Goal: Task Accomplishment & Management: Manage account settings

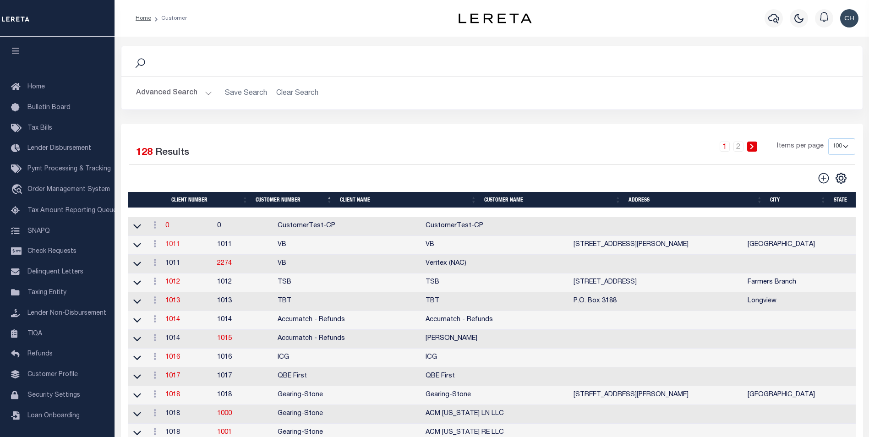
click at [180, 247] on link "1011" at bounding box center [172, 244] width 15 height 6
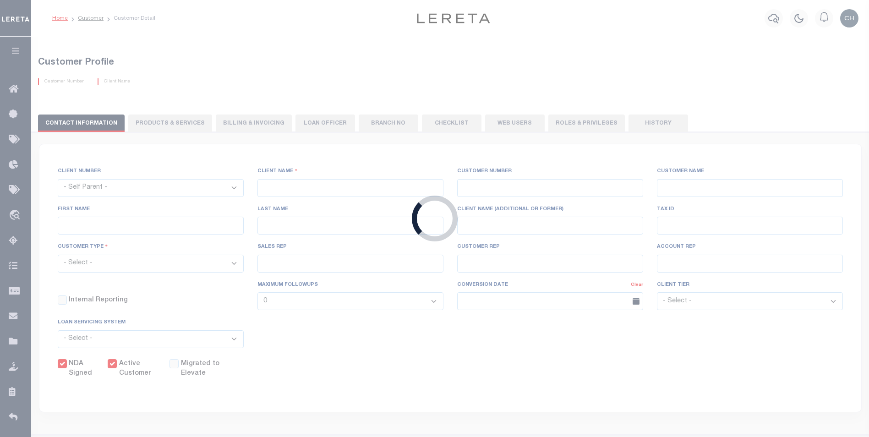
select select
type input "VB"
type input "1011"
type input "VB"
type input "Guy"
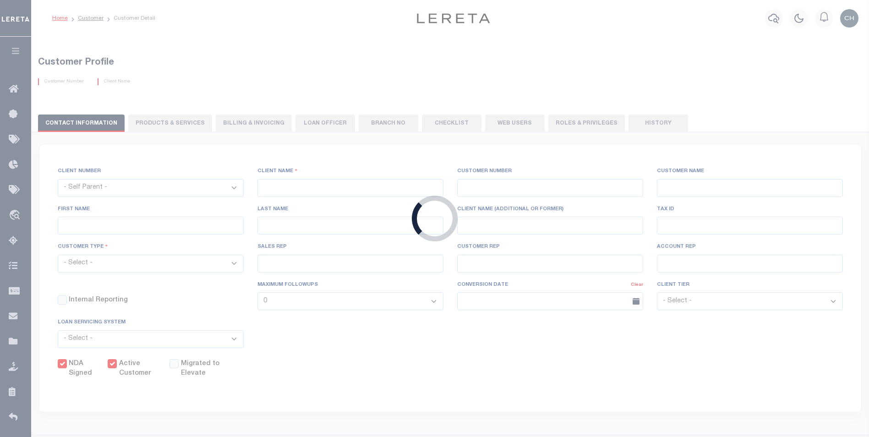
type input "[GEOGRAPHIC_DATA]"
select select "Mixed Portfolio"
type input "[PERSON_NAME]"
type input "[DATE]"
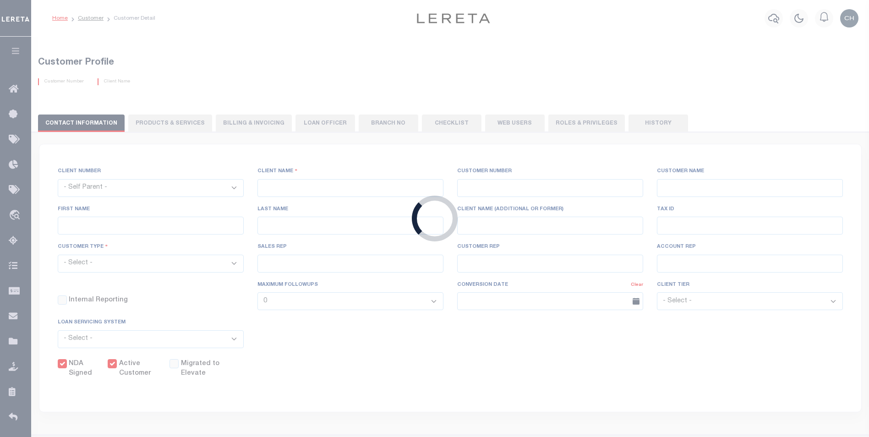
select select "Tier 3"
checkbox input "true"
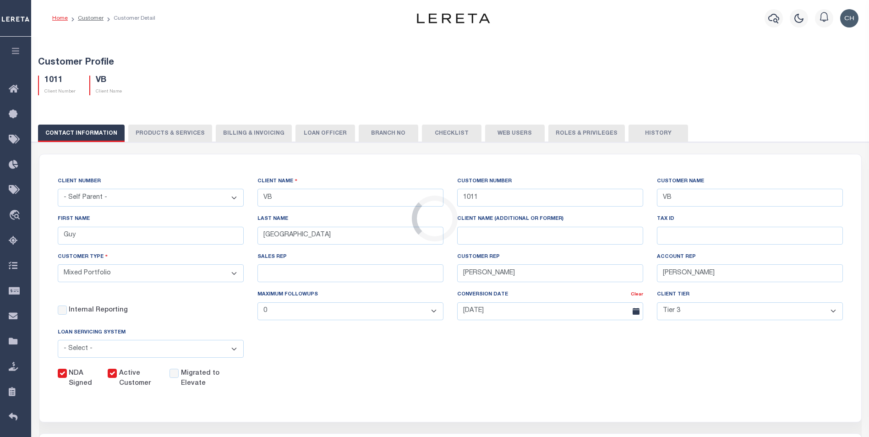
click at [376, 376] on div "Loading..." at bounding box center [434, 218] width 869 height 437
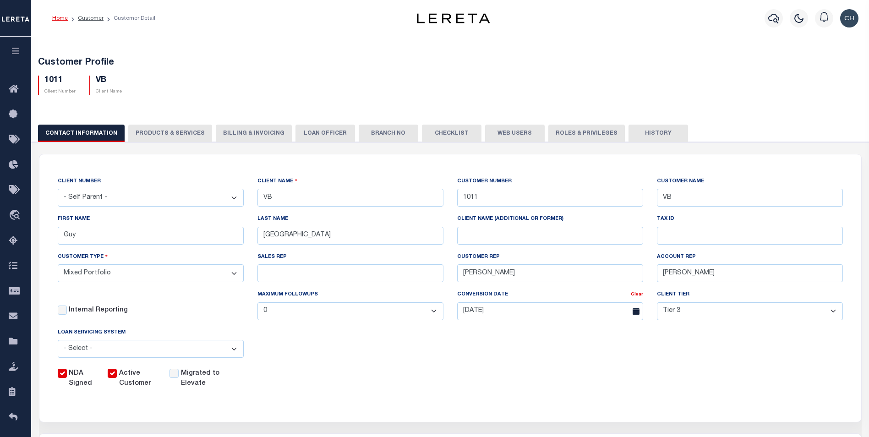
click at [277, 41] on div "Customer Profile 1011 Client Number VB Client Name" at bounding box center [451, 413] width 848 height 756
click at [631, 133] on button "History" at bounding box center [659, 133] width 60 height 17
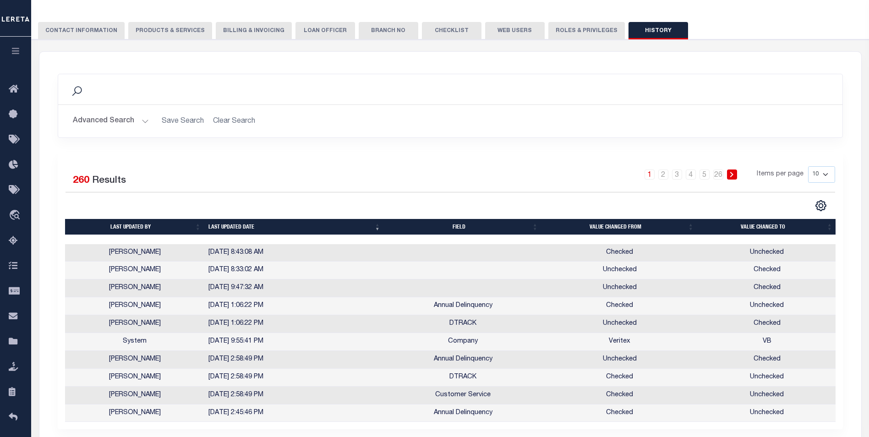
scroll to position [84, 0]
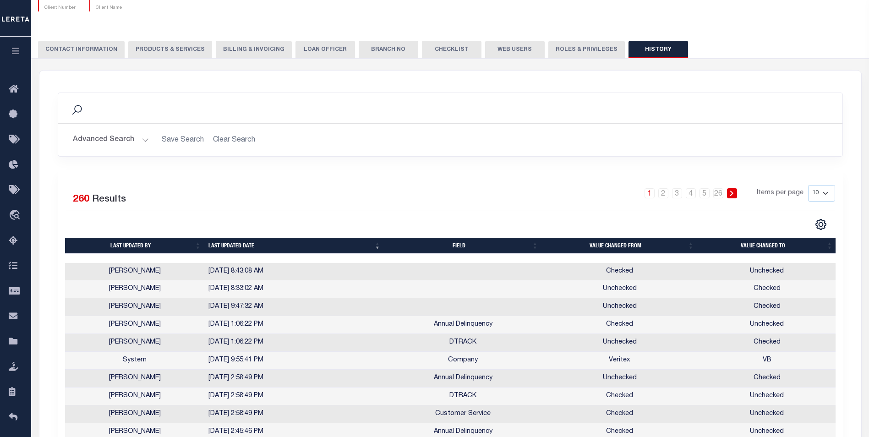
click at [169, 48] on button "PRODUCTS & SERVICES" at bounding box center [170, 49] width 84 height 17
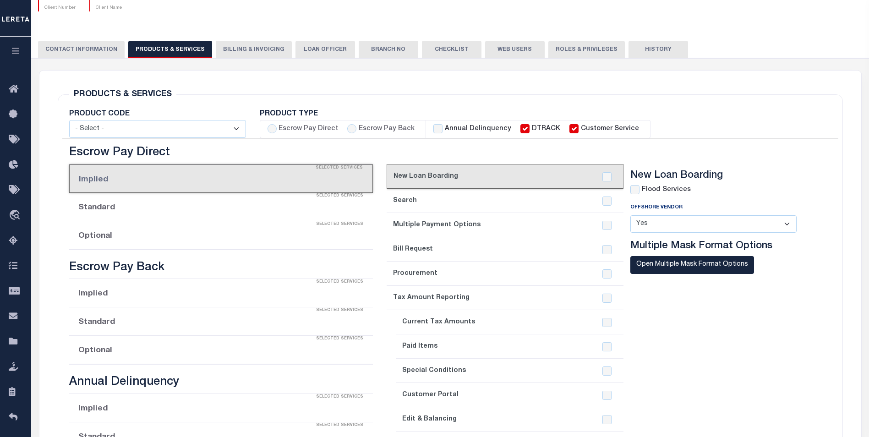
select select "STX"
radio input "true"
checkbox input "true"
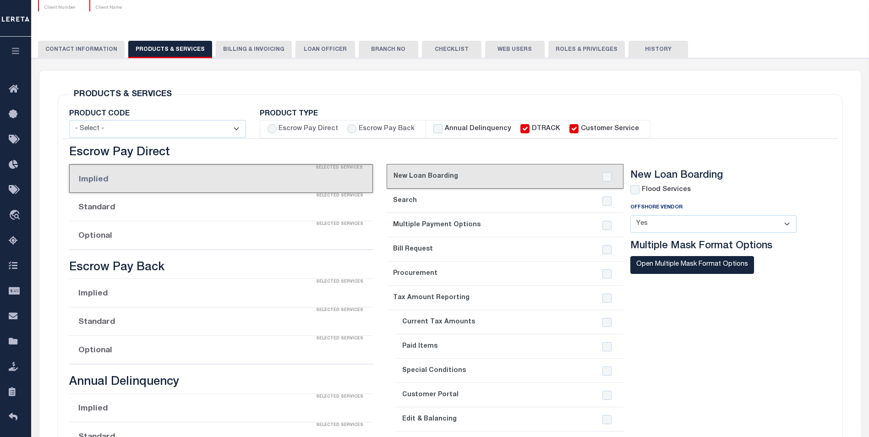
checkbox input "true"
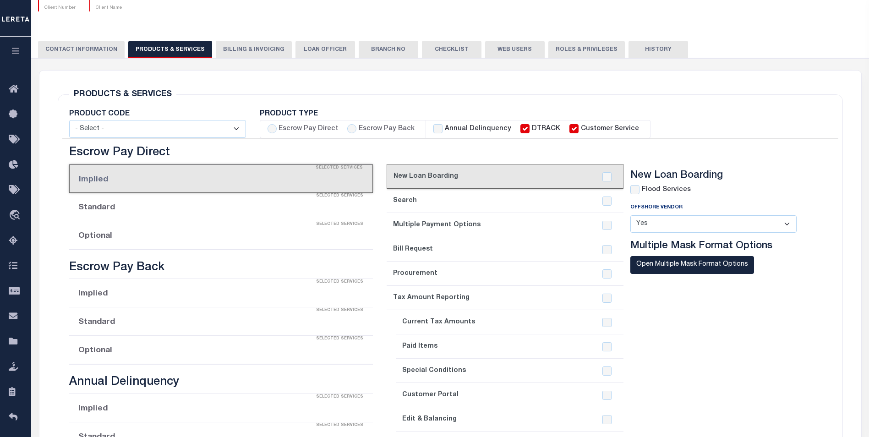
checkbox input "true"
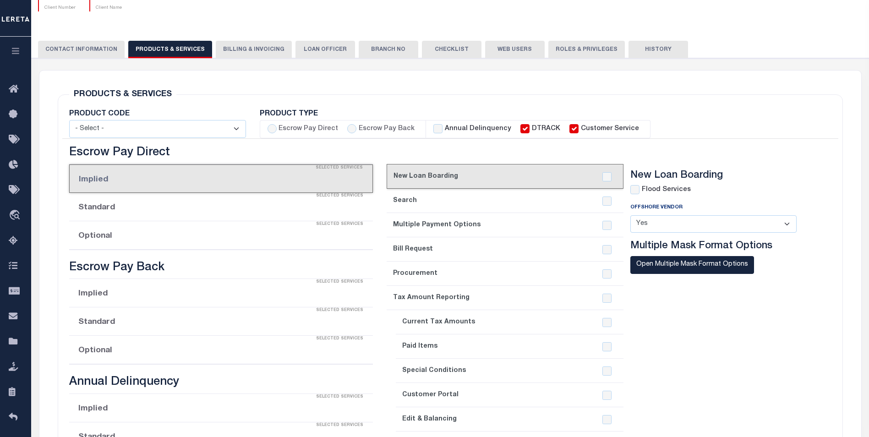
checkbox input "true"
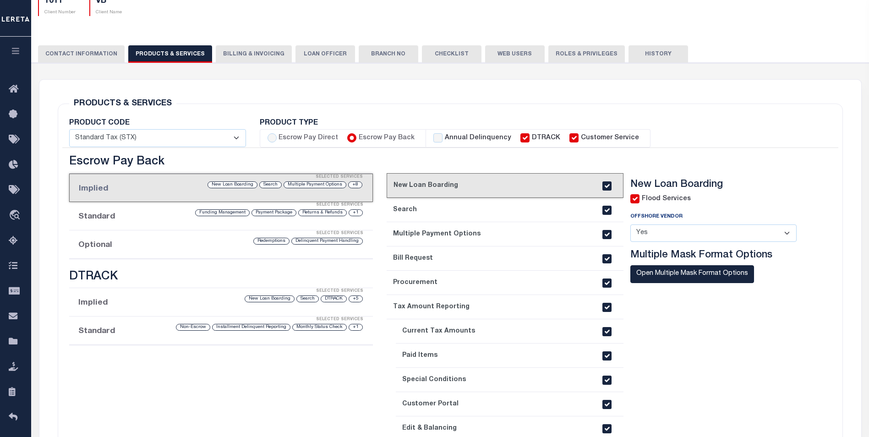
click at [190, 238] on div "Selected Services" at bounding box center [230, 234] width 304 height 18
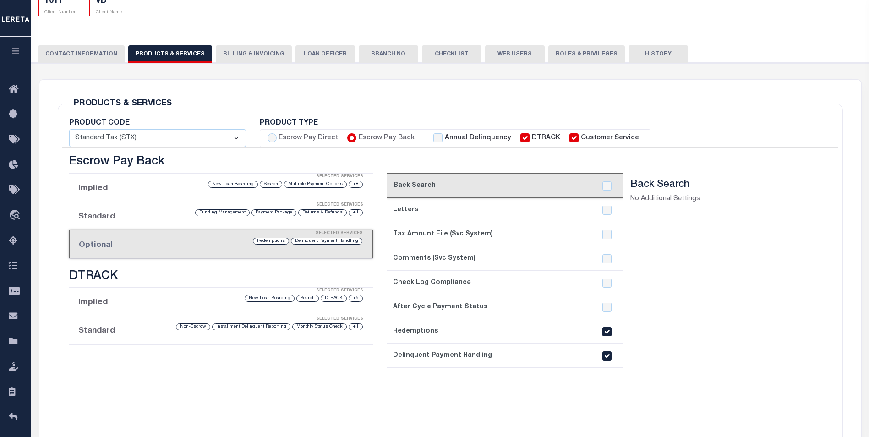
click at [610, 357] on input "checkbox" at bounding box center [607, 355] width 9 height 9
checkbox input "false"
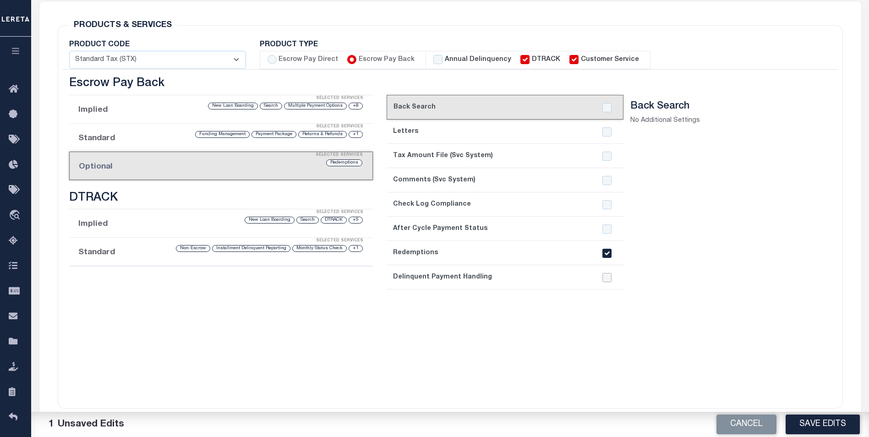
scroll to position [178, 0]
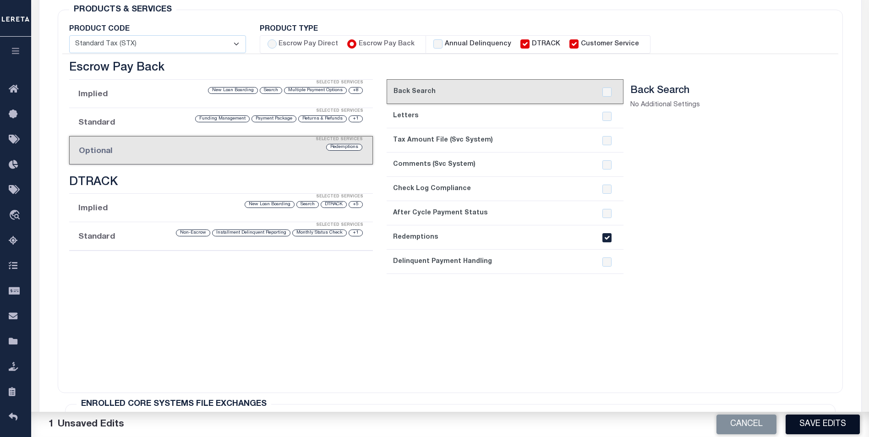
click at [813, 423] on button "Save Edits" at bounding box center [823, 425] width 74 height 20
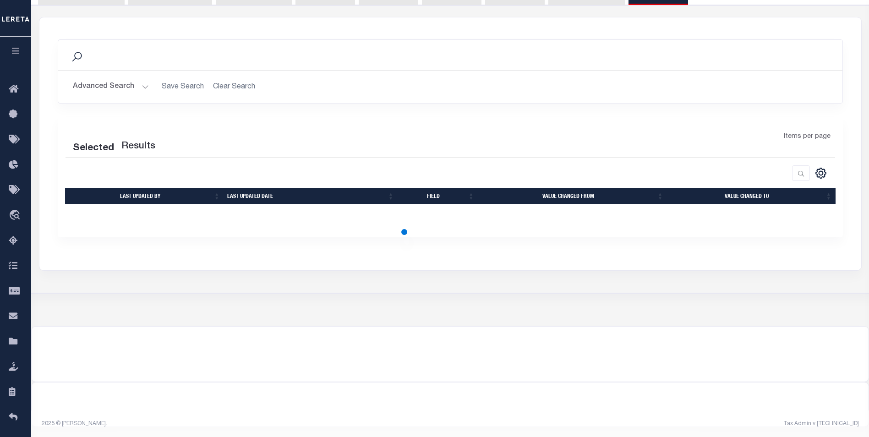
scroll to position [143, 0]
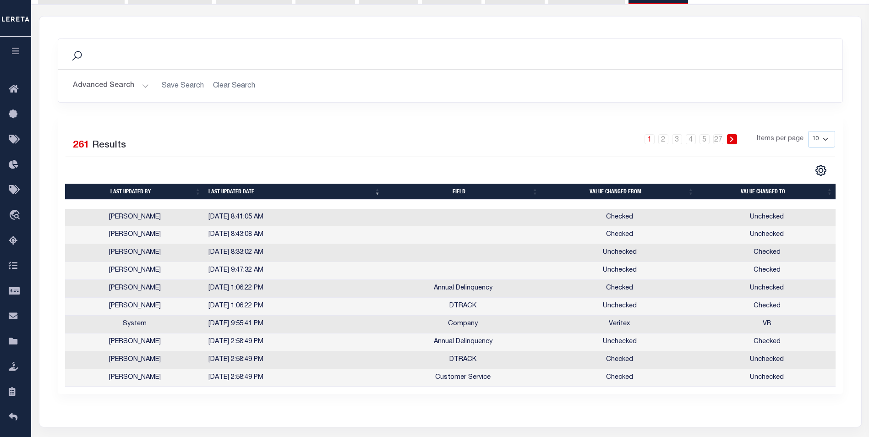
click at [457, 217] on td at bounding box center [463, 218] width 158 height 18
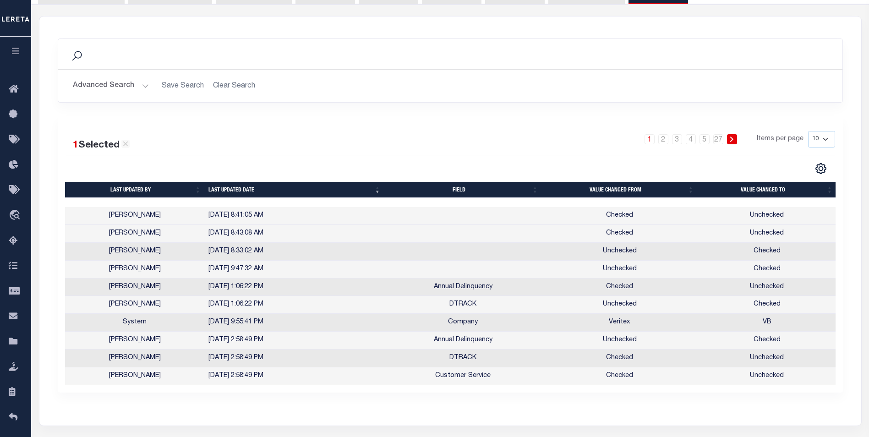
click at [457, 217] on td at bounding box center [463, 216] width 158 height 18
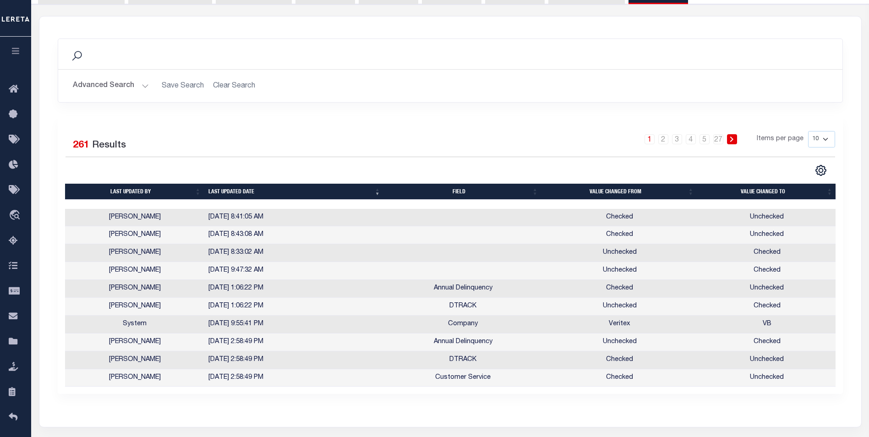
scroll to position [0, 0]
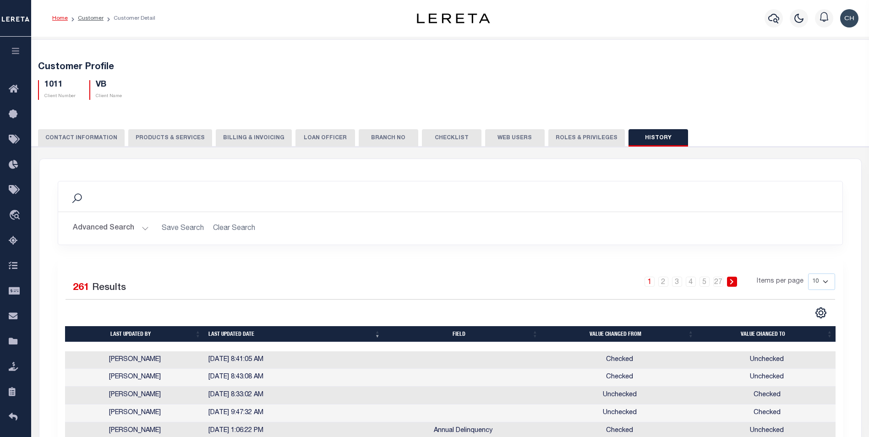
click at [579, 138] on button "Roles & Privileges" at bounding box center [587, 137] width 77 height 17
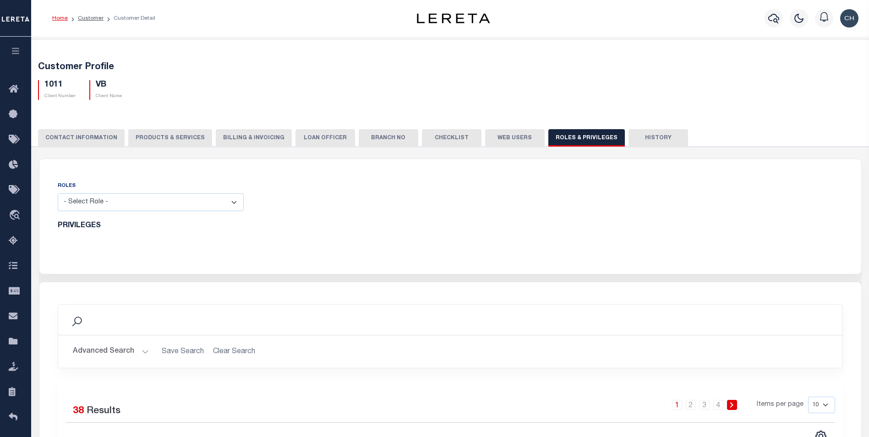
click at [642, 139] on button "History" at bounding box center [659, 137] width 60 height 17
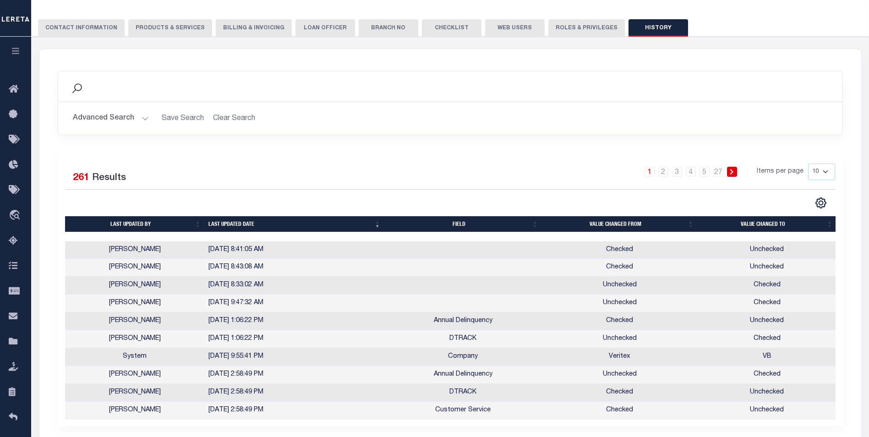
scroll to position [113, 0]
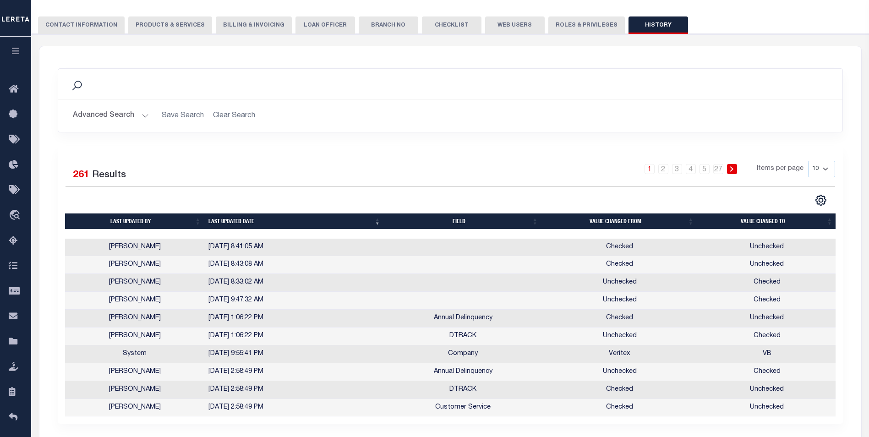
click at [151, 24] on button "PRODUCTS & SERVICES" at bounding box center [170, 24] width 84 height 17
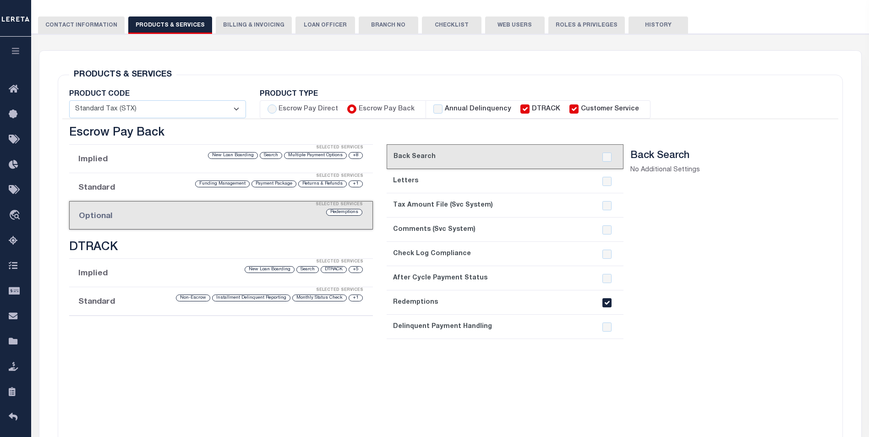
select select "STX"
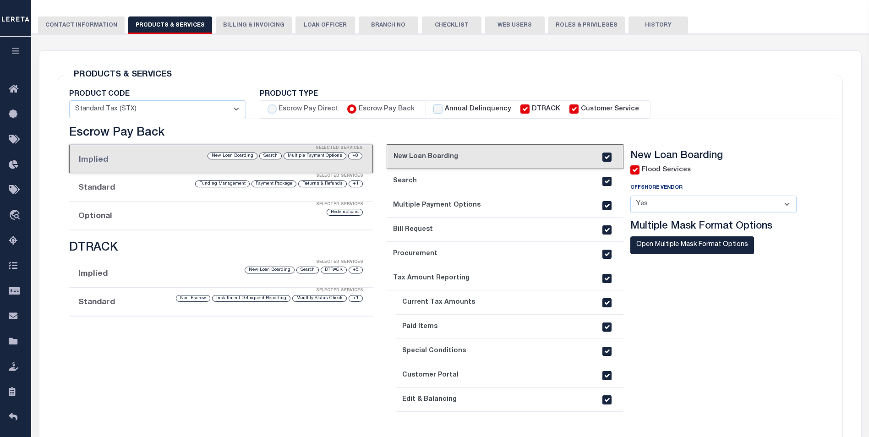
click at [151, 217] on li "Optional Selected Services Redemptions" at bounding box center [221, 216] width 304 height 28
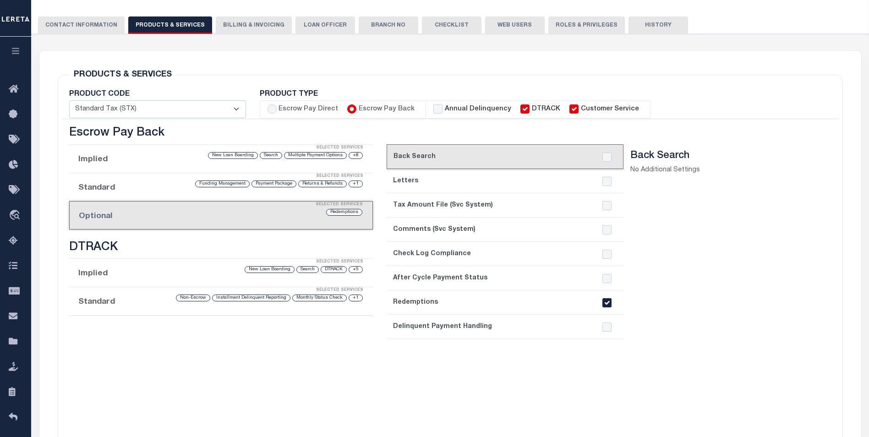
click at [530, 324] on link "8. Delinquent Payment Handling" at bounding box center [505, 327] width 237 height 24
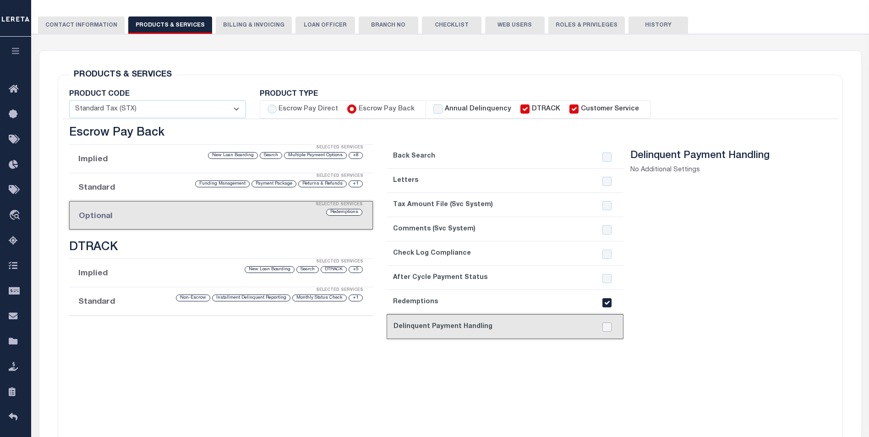
click at [609, 329] on input "checkbox" at bounding box center [607, 327] width 9 height 9
checkbox input "true"
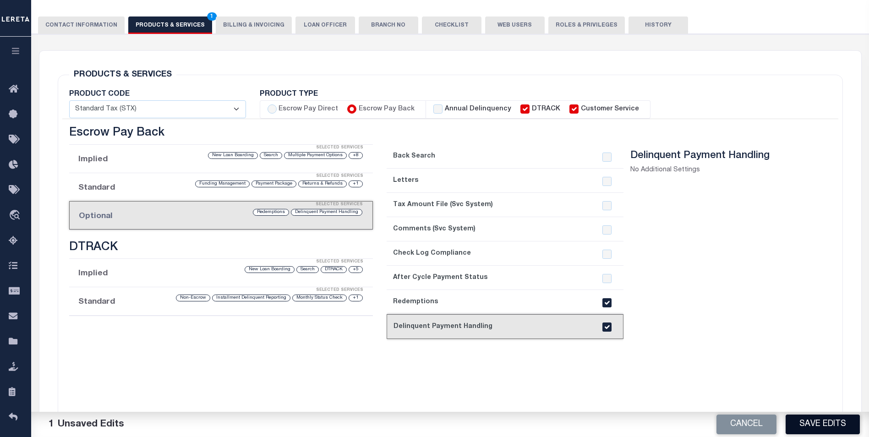
click at [815, 417] on button "Save Edits" at bounding box center [823, 425] width 74 height 20
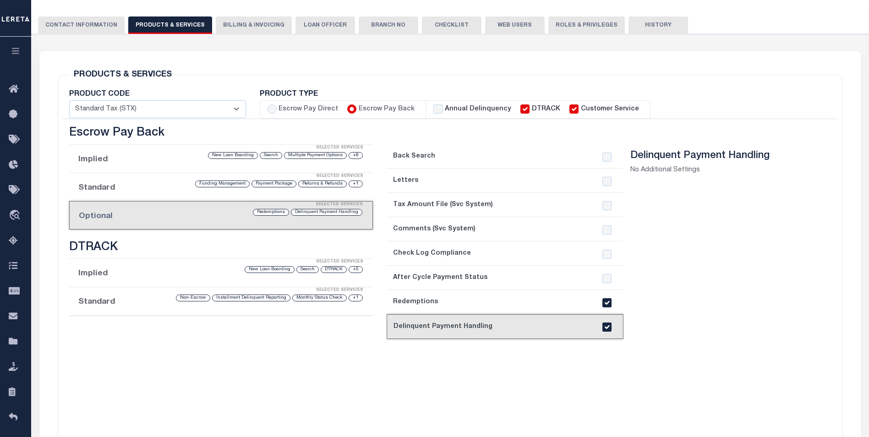
click at [629, 16] on button "History" at bounding box center [659, 24] width 60 height 17
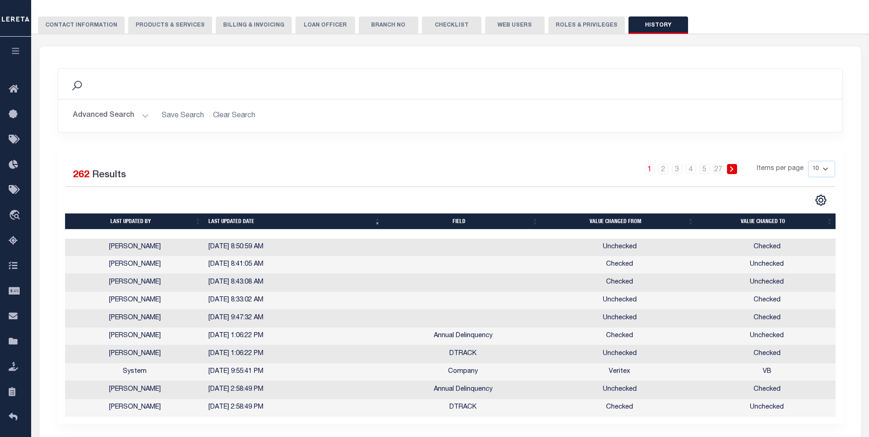
click at [528, 260] on td at bounding box center [463, 265] width 158 height 18
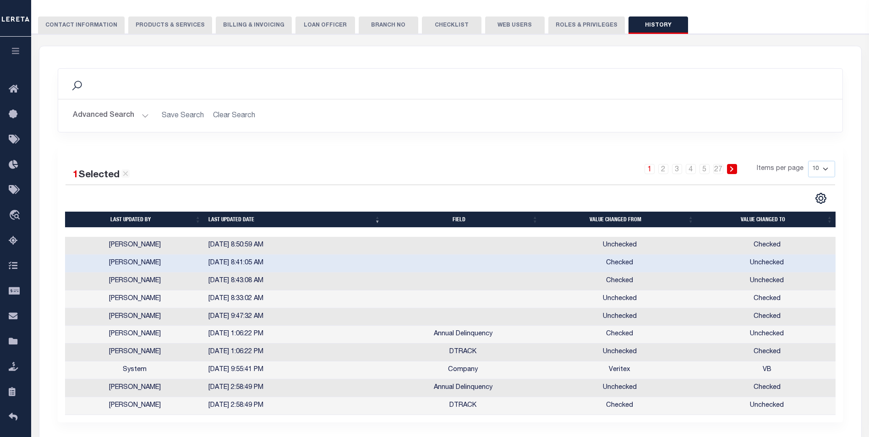
click at [458, 247] on td at bounding box center [463, 246] width 158 height 18
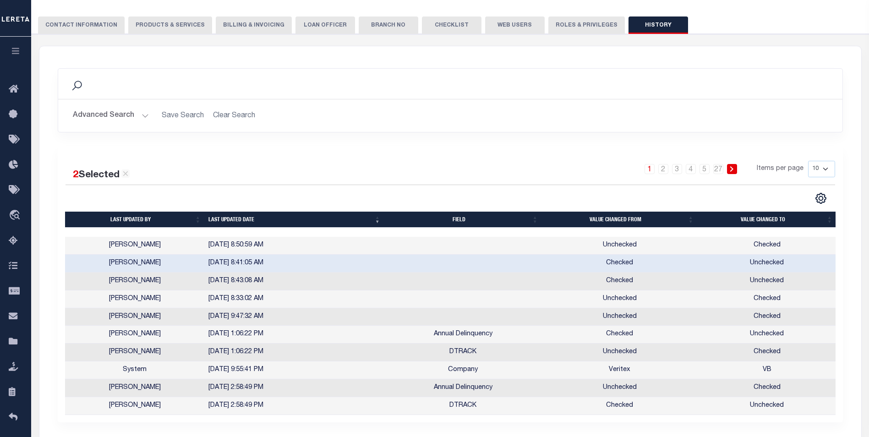
click at [458, 247] on td at bounding box center [463, 246] width 158 height 18
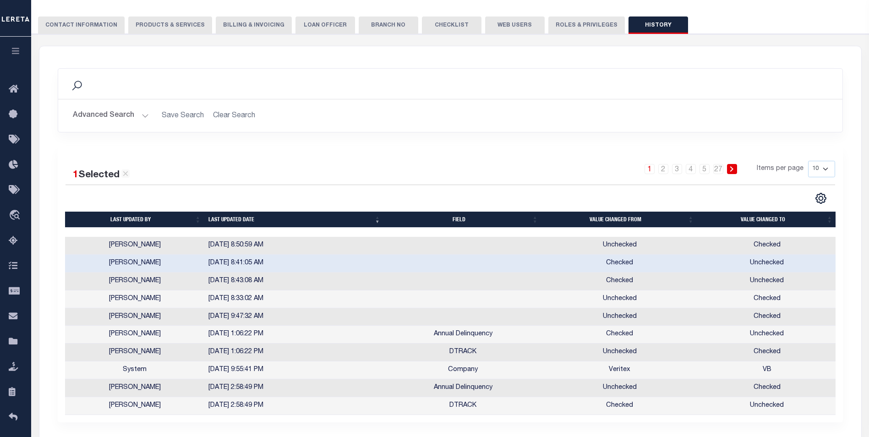
click at [458, 247] on td at bounding box center [463, 246] width 158 height 18
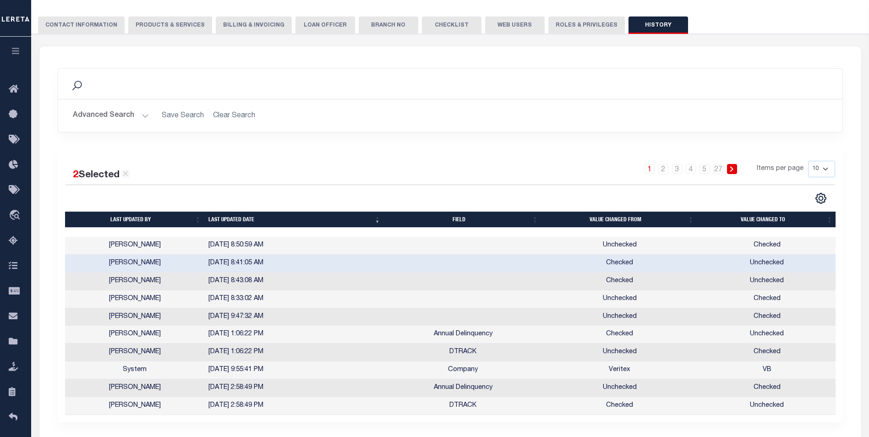
click at [458, 247] on td at bounding box center [463, 246] width 158 height 18
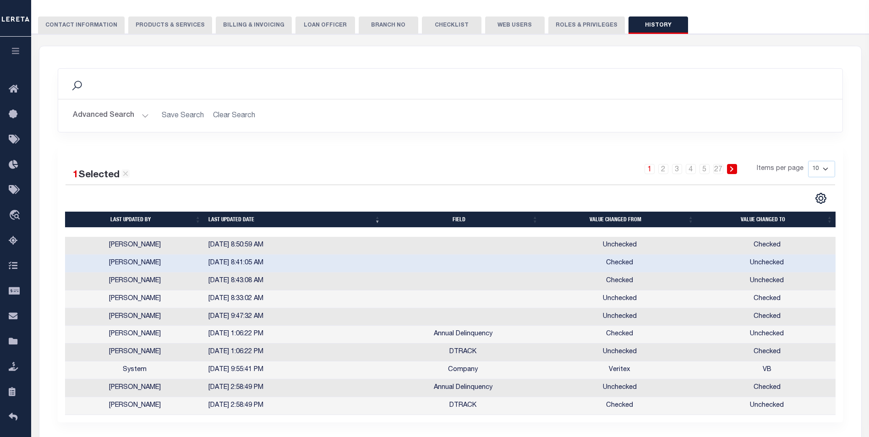
click at [458, 247] on td at bounding box center [463, 246] width 158 height 18
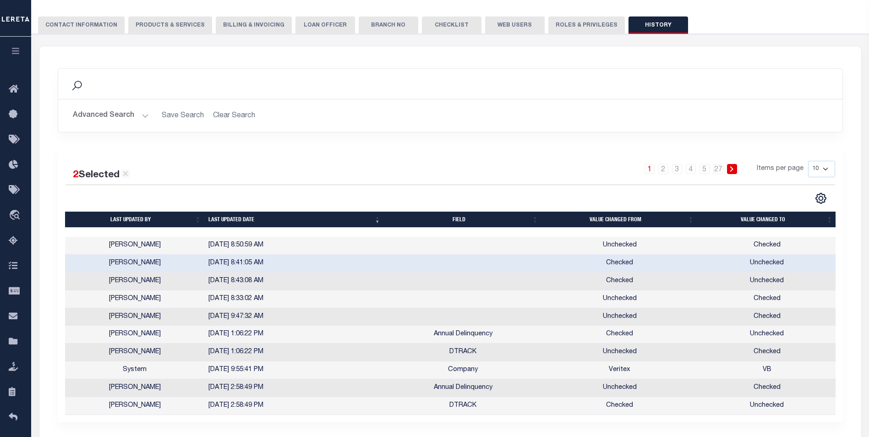
click at [458, 247] on td at bounding box center [463, 246] width 158 height 18
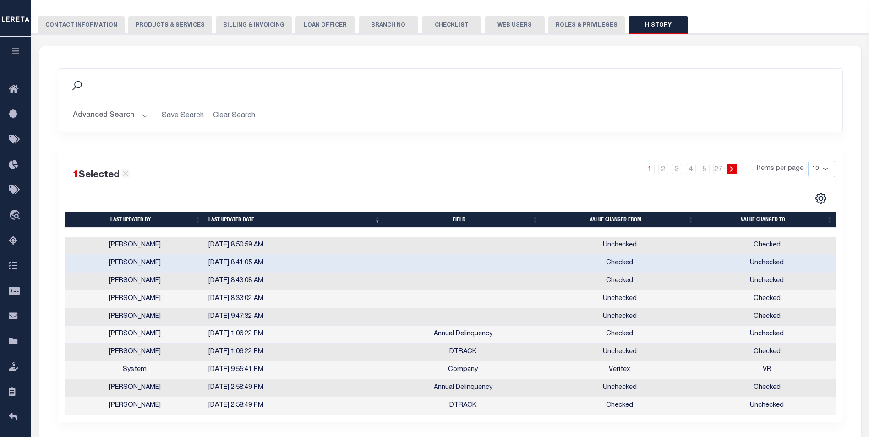
click at [471, 248] on td at bounding box center [463, 246] width 158 height 18
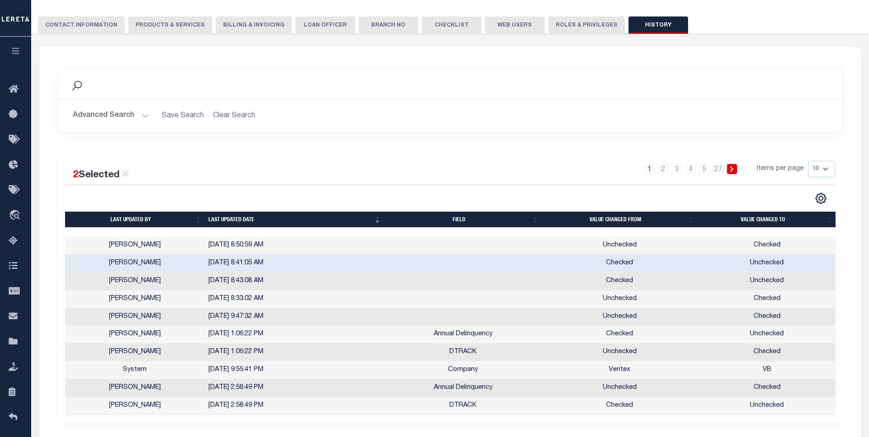
drag, startPoint x: 471, startPoint y: 248, endPoint x: 373, endPoint y: 174, distance: 122.6
click at [373, 174] on div "1 2 3 4 5 … 27 Items per page 10 25 50 100" at bounding box center [548, 173] width 574 height 24
click at [652, 170] on link "1" at bounding box center [650, 169] width 10 height 10
click at [632, 29] on button "History" at bounding box center [659, 24] width 60 height 17
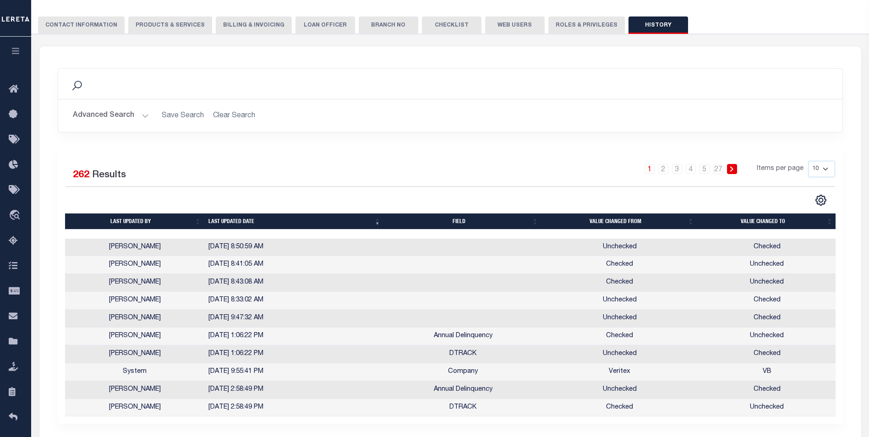
click at [630, 26] on button "History" at bounding box center [659, 24] width 60 height 17
